Goal: Transaction & Acquisition: Purchase product/service

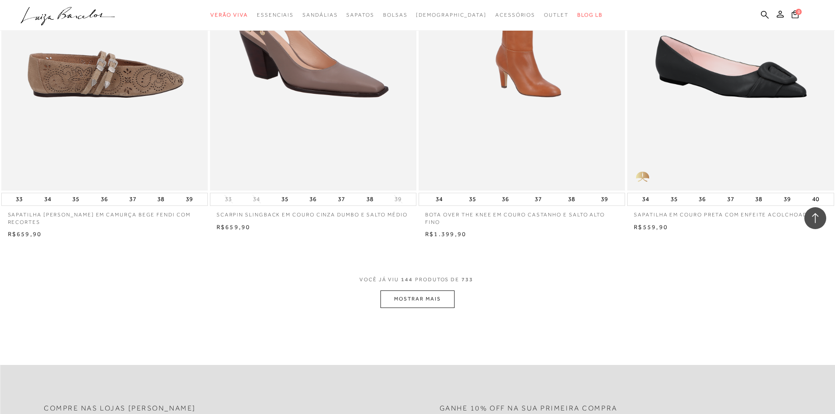
scroll to position [13144, 0]
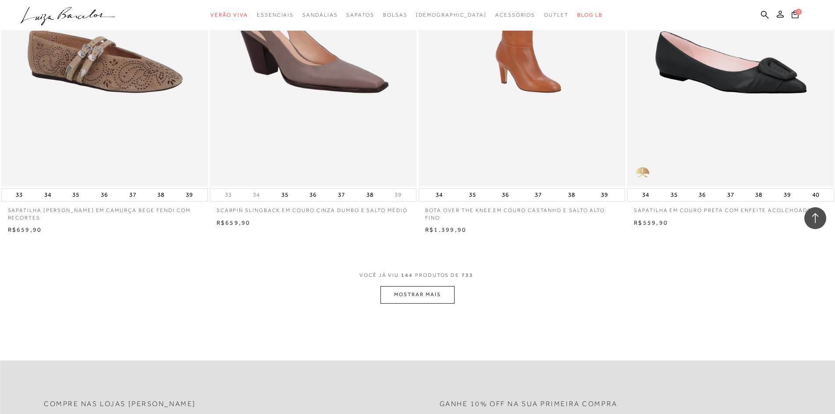
click at [432, 303] on button "MOSTRAR MAIS" at bounding box center [417, 294] width 74 height 17
click at [445, 294] on div "Loading..." at bounding box center [417, 207] width 835 height 414
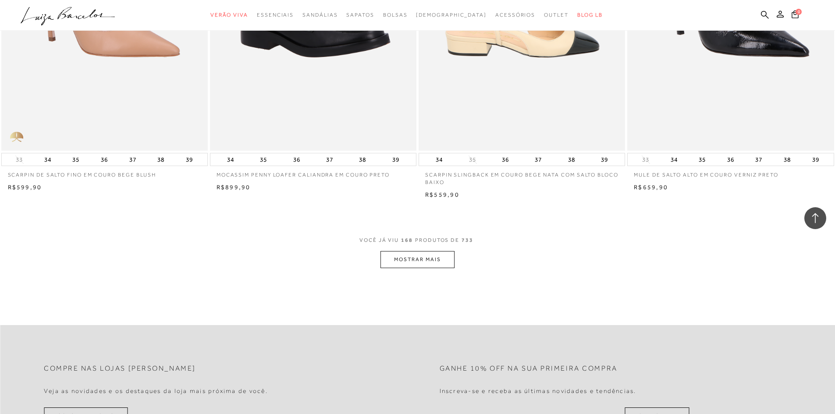
scroll to position [15422, 0]
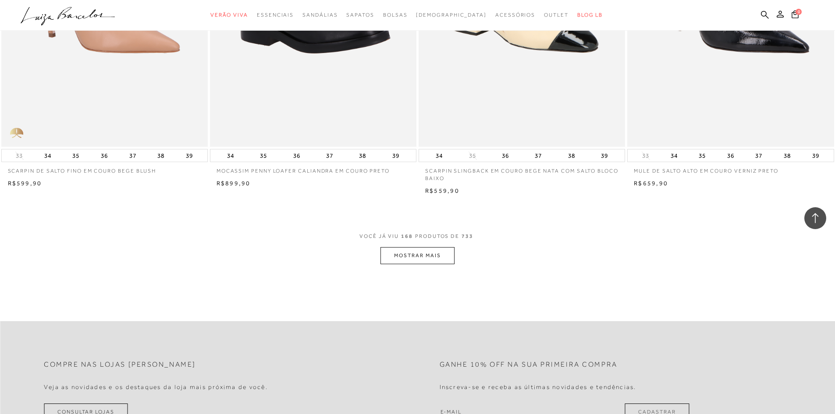
click at [436, 261] on button "MOSTRAR MAIS" at bounding box center [417, 255] width 74 height 17
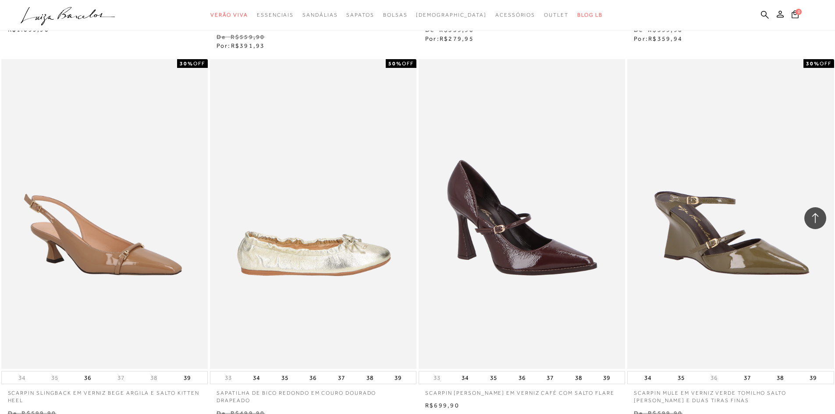
scroll to position [17569, 0]
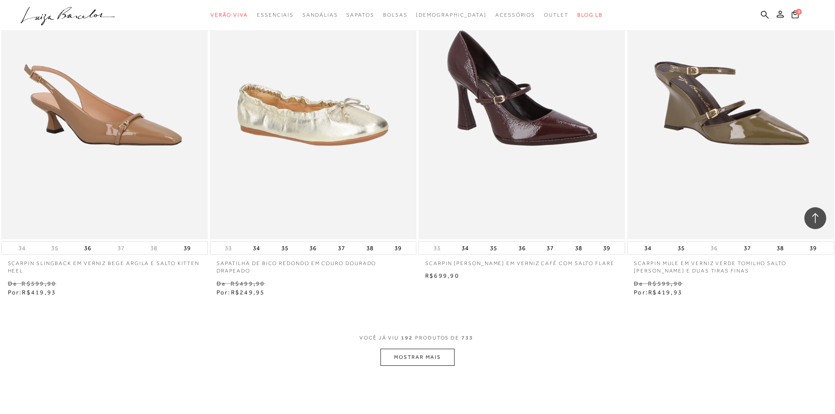
click at [437, 351] on button "MOSTRAR MAIS" at bounding box center [417, 357] width 74 height 17
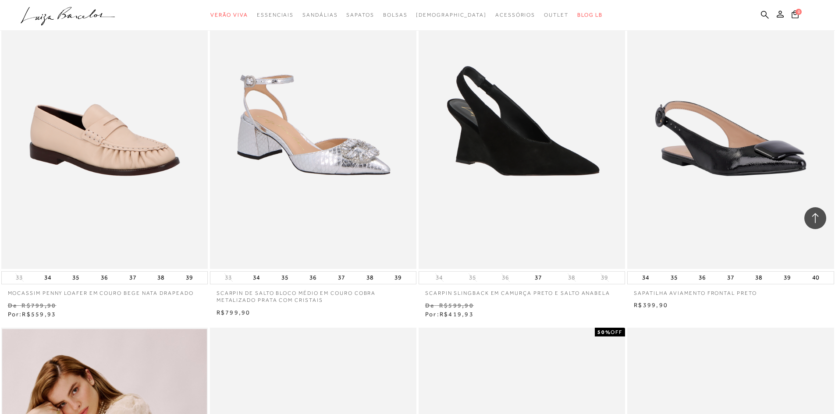
scroll to position [19409, 0]
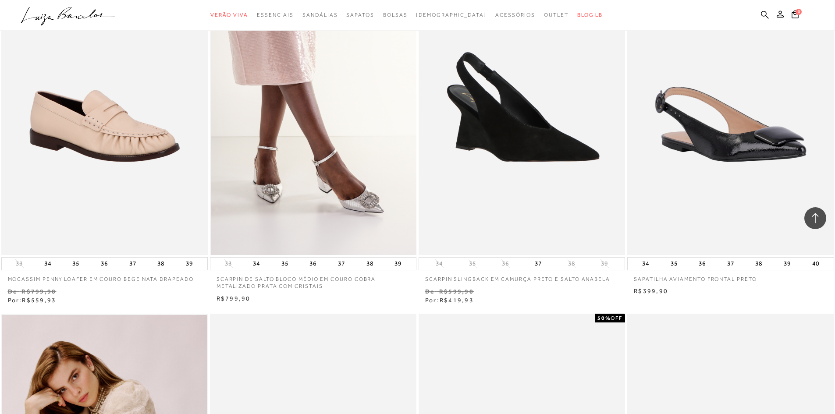
click at [266, 190] on img at bounding box center [313, 100] width 205 height 310
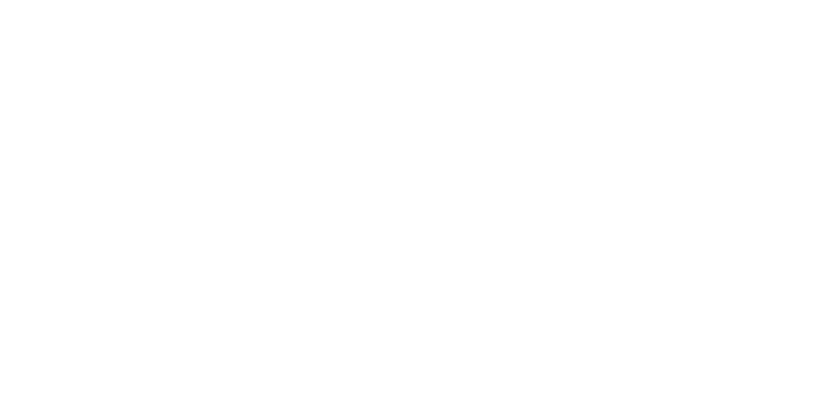
scroll to position [0, 0]
click at [366, 208] on div at bounding box center [417, 197] width 835 height 336
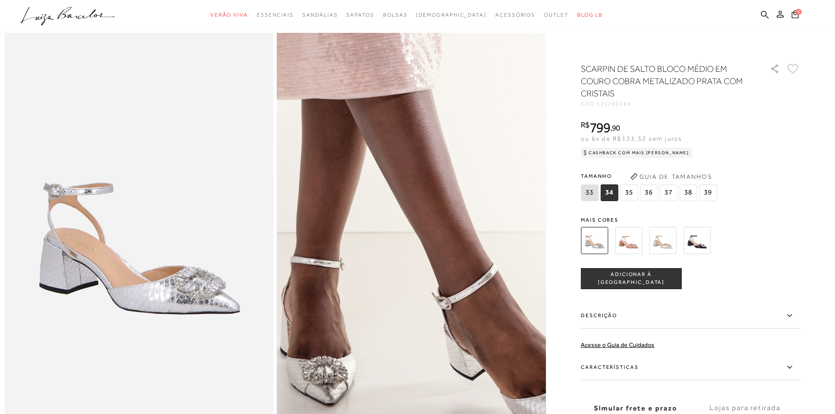
scroll to position [88, 0]
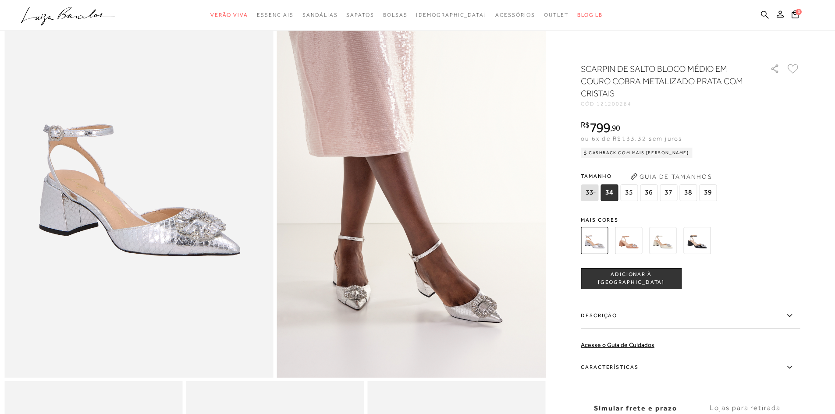
scroll to position [1565, 0]
